Goal: Information Seeking & Learning: Learn about a topic

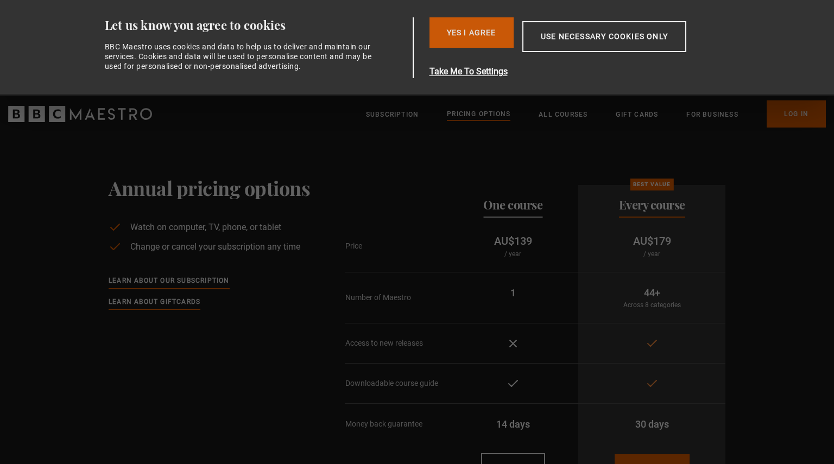
click at [468, 32] on button "Yes I Agree" at bounding box center [472, 32] width 84 height 30
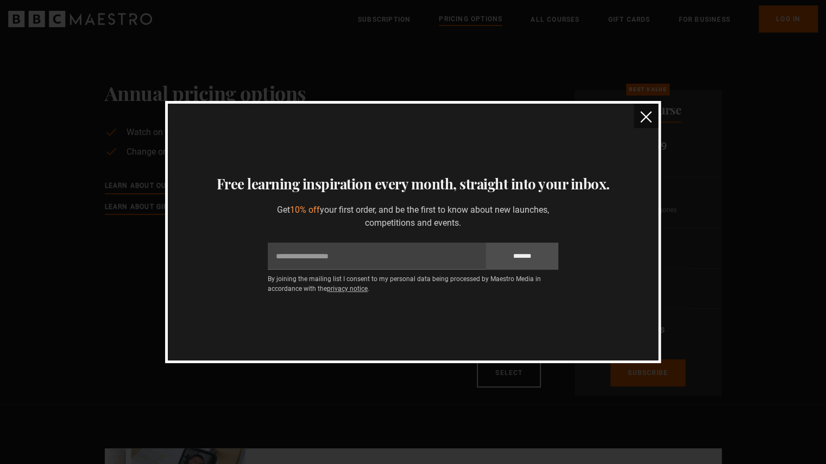
click at [648, 106] on button "close" at bounding box center [646, 116] width 24 height 24
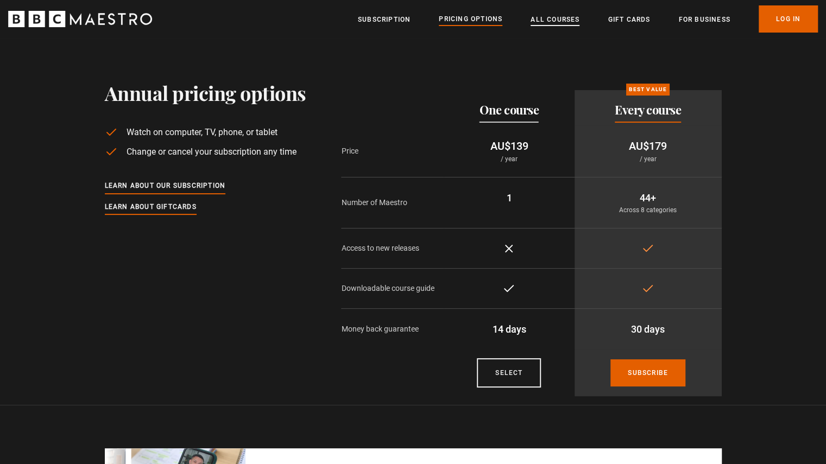
click at [563, 17] on link "All Courses" at bounding box center [555, 19] width 49 height 11
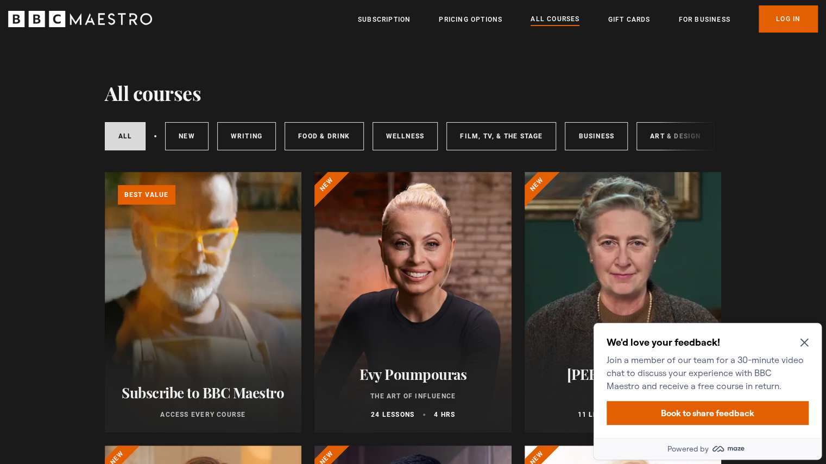
click at [807, 346] on icon "Close Maze Prompt" at bounding box center [804, 343] width 8 height 8
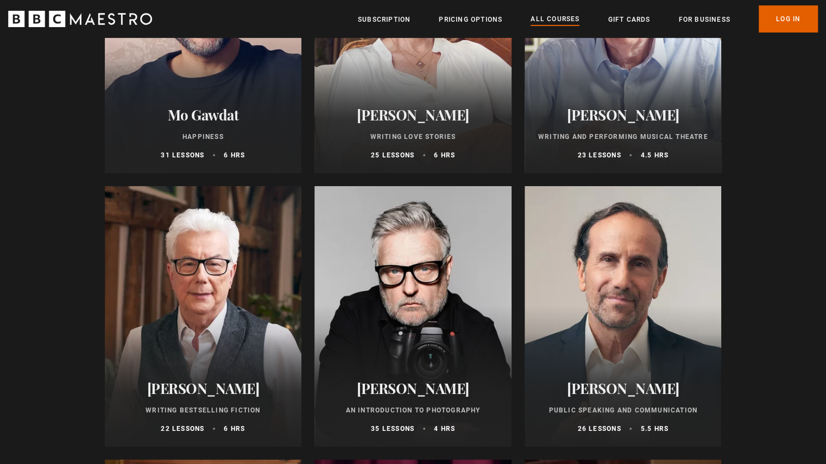
scroll to position [1966, 0]
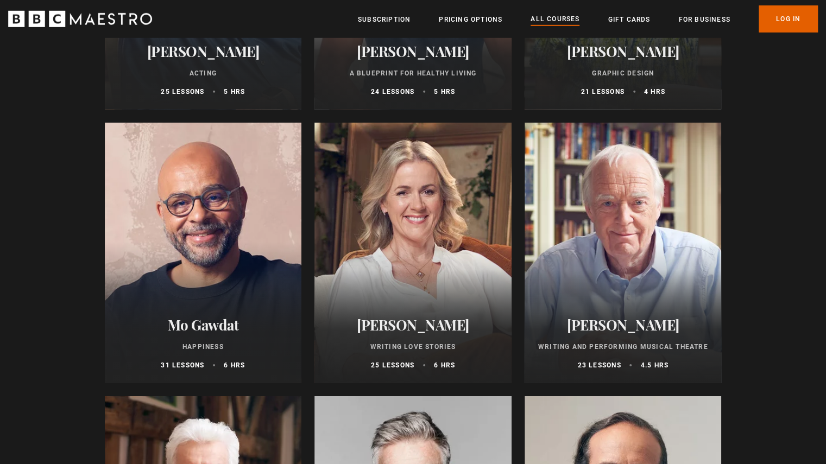
click at [648, 207] on div at bounding box center [623, 253] width 197 height 261
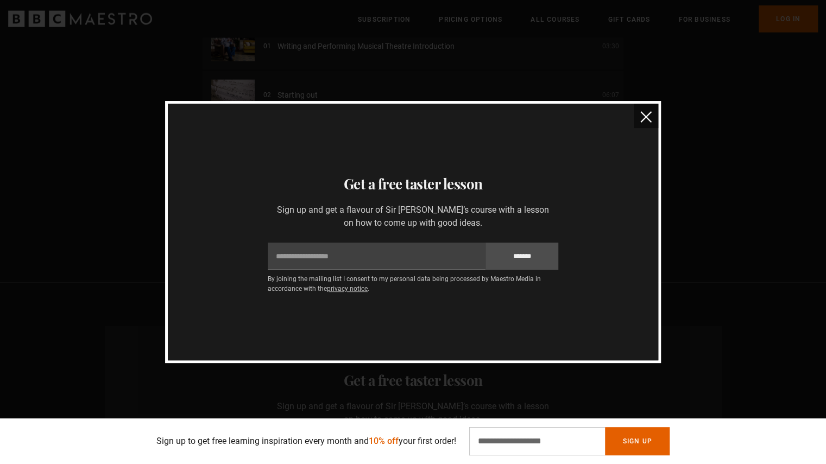
scroll to position [1210, 0]
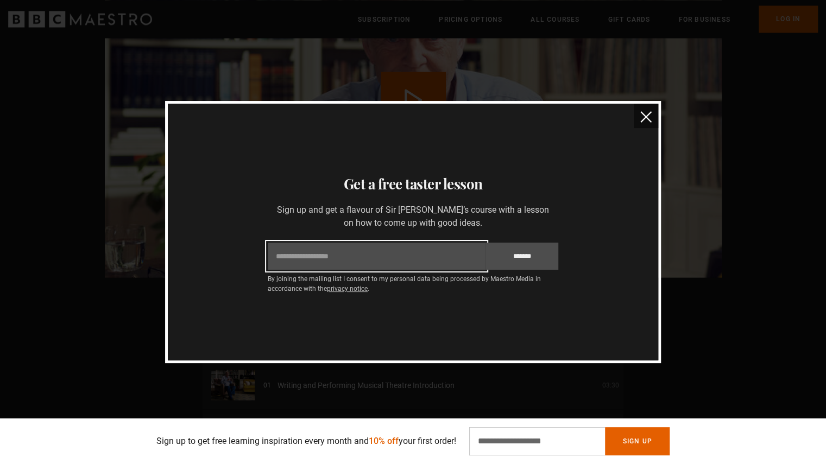
click at [357, 253] on input "Email" at bounding box center [377, 256] width 218 height 27
type input "**********"
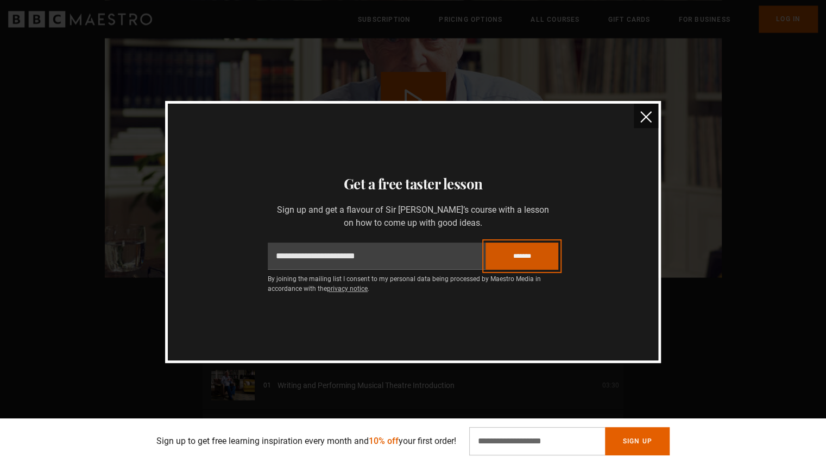
click at [522, 256] on input "*******" at bounding box center [522, 256] width 73 height 27
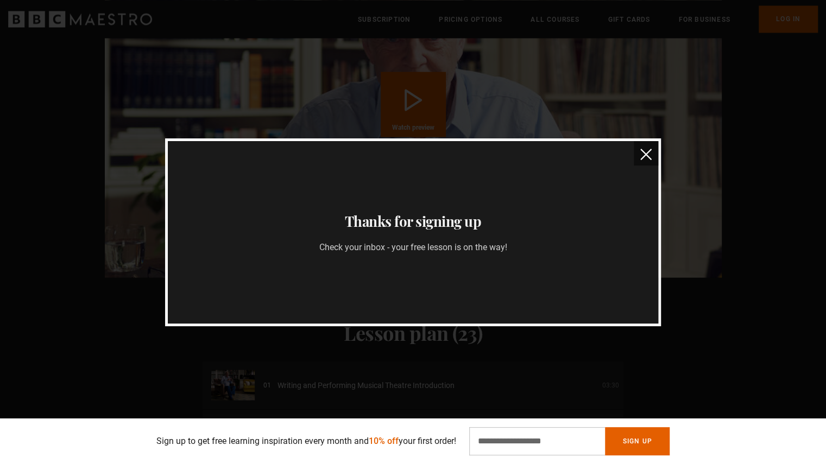
click at [643, 160] on img "close" at bounding box center [645, 154] width 11 height 11
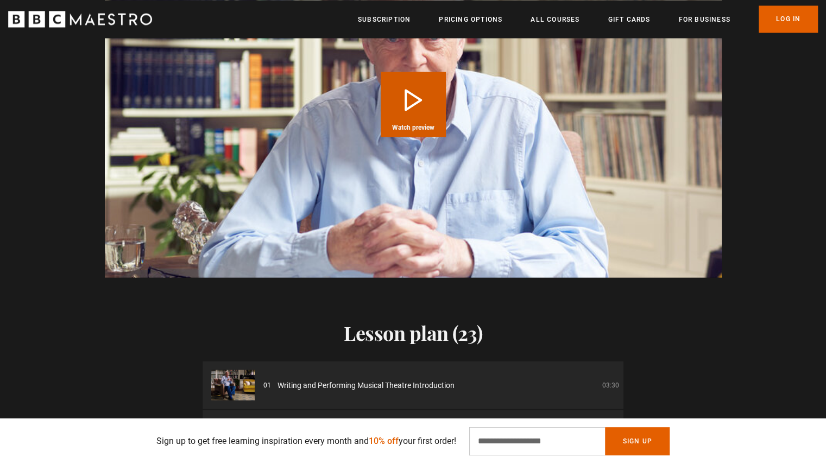
click at [417, 90] on button "Play Course overview for Writing and Performing Musical Theatre with Sir Tim Ri…" at bounding box center [413, 104] width 65 height 65
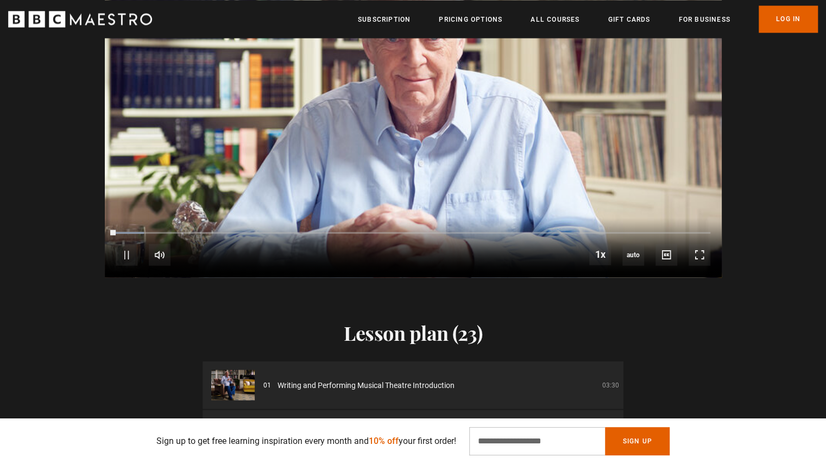
click at [417, 90] on video "Video Player" at bounding box center [413, 103] width 617 height 347
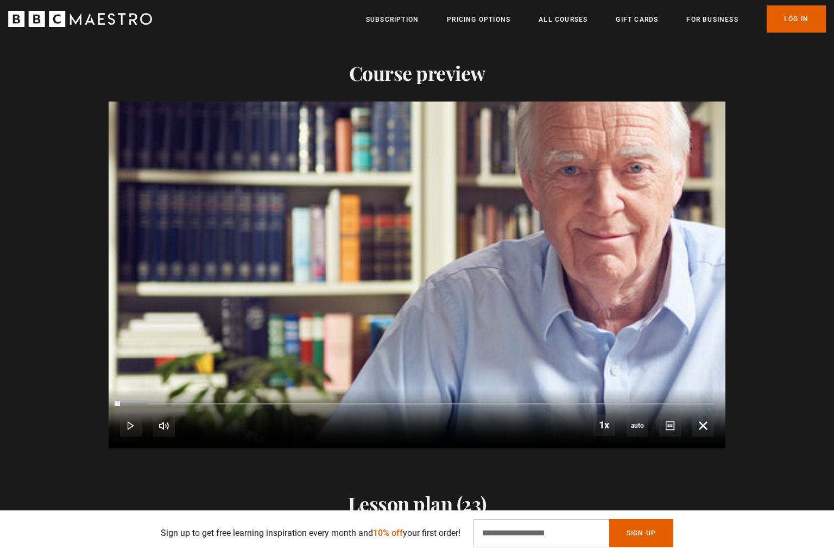
scroll to position [0, 854]
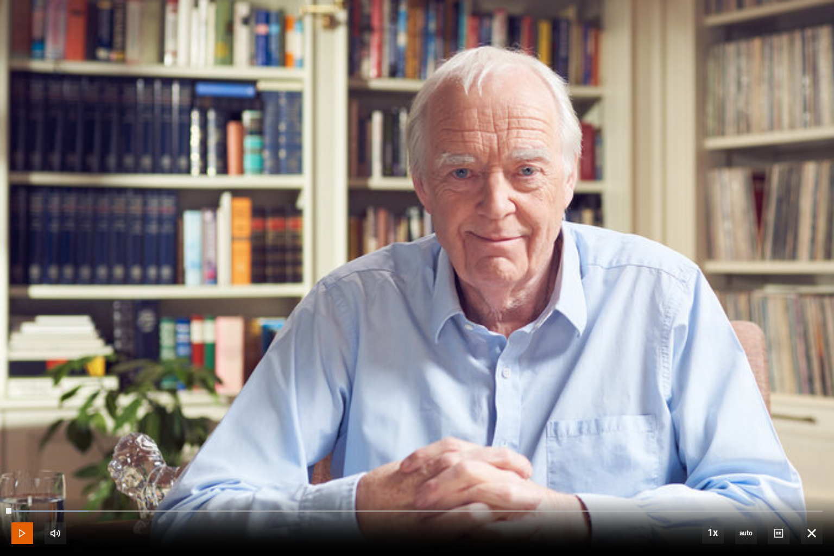
click at [24, 464] on span "Video Player" at bounding box center [22, 533] width 22 height 22
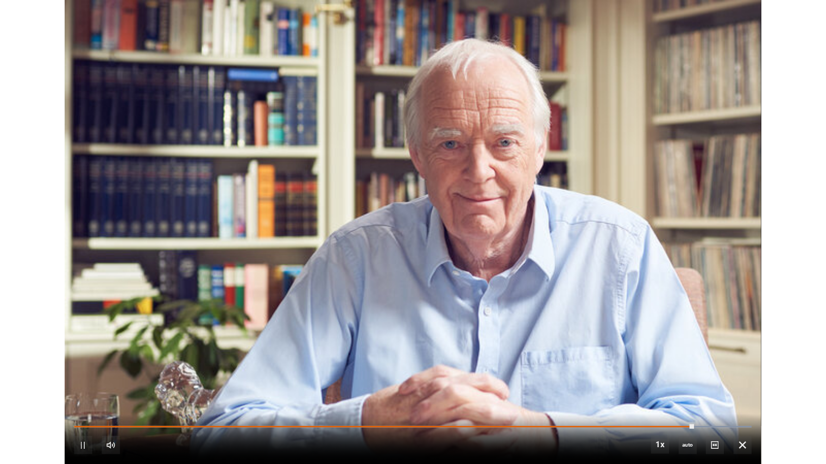
scroll to position [0, 2277]
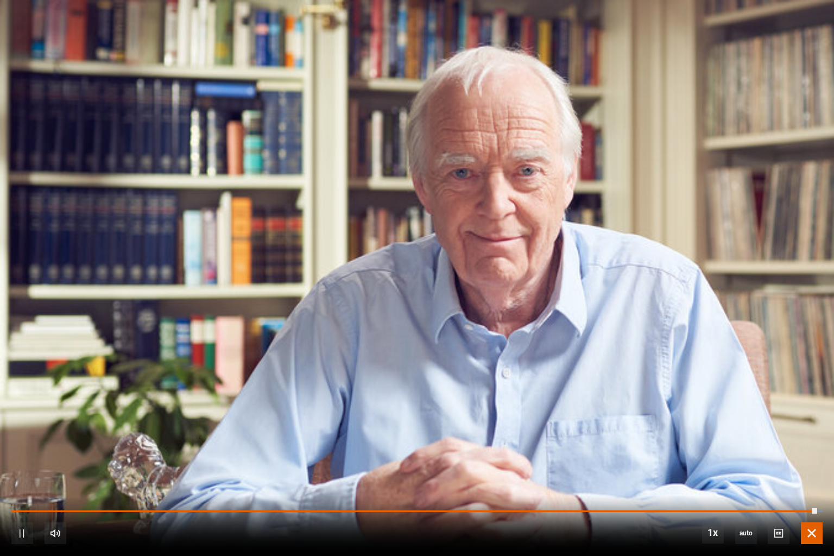
click at [813, 464] on span "Video Player" at bounding box center [812, 533] width 22 height 22
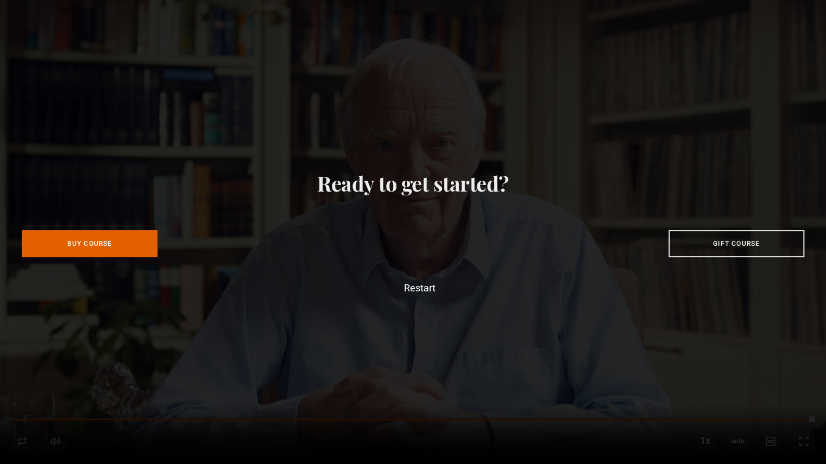
scroll to position [0, 2419]
